Goal: Transaction & Acquisition: Purchase product/service

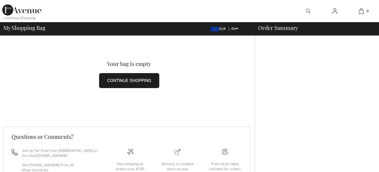
click at [313, 69] on div at bounding box center [317, 129] width 124 height 187
click at [11, 11] on img at bounding box center [21, 9] width 39 height 11
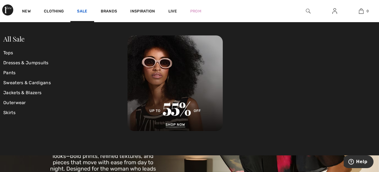
click at [82, 11] on link "Sale" at bounding box center [82, 12] width 10 height 6
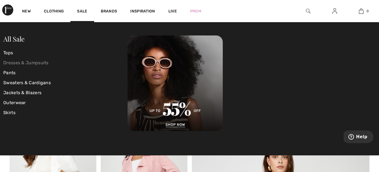
click at [36, 61] on link "Dresses & Jumpsuits" at bounding box center [65, 63] width 124 height 10
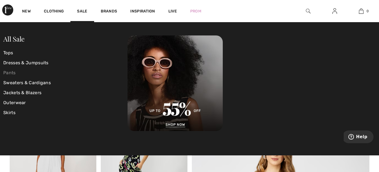
click at [6, 71] on link "Pants" at bounding box center [65, 73] width 124 height 10
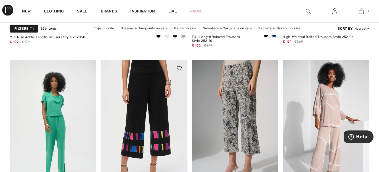
scroll to position [1574, 0]
